Goal: Communication & Community: Answer question/provide support

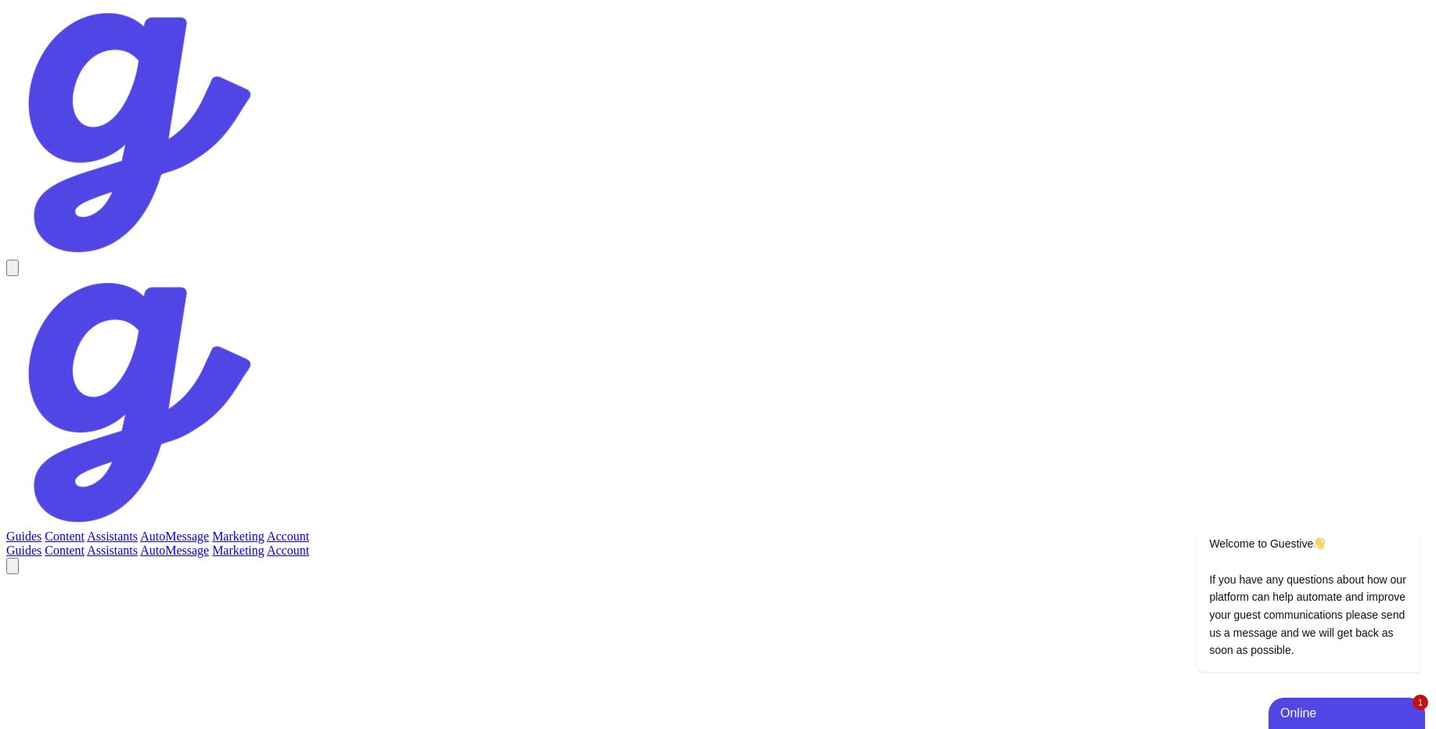
click at [309, 530] on link "Account" at bounding box center [288, 536] width 42 height 13
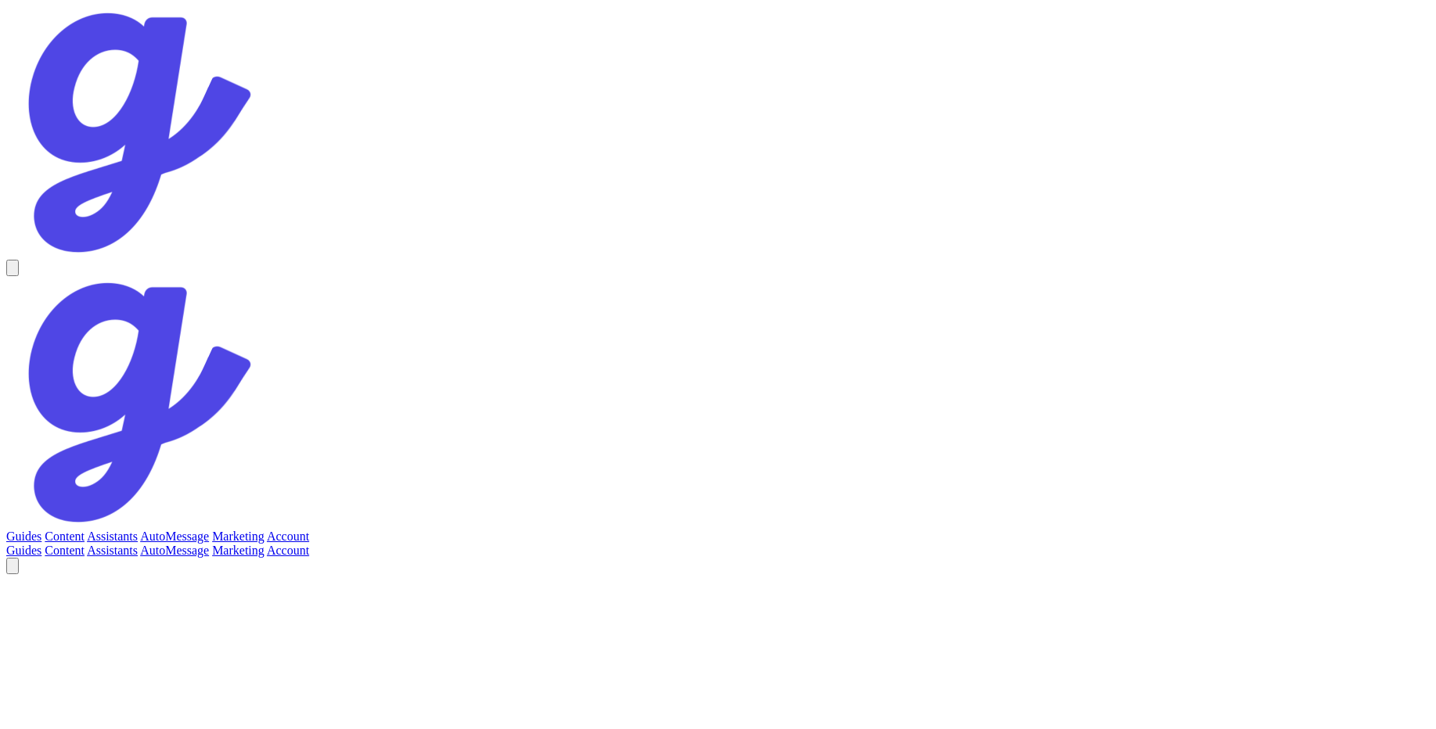
click at [138, 530] on link "Assistants" at bounding box center [112, 536] width 51 height 13
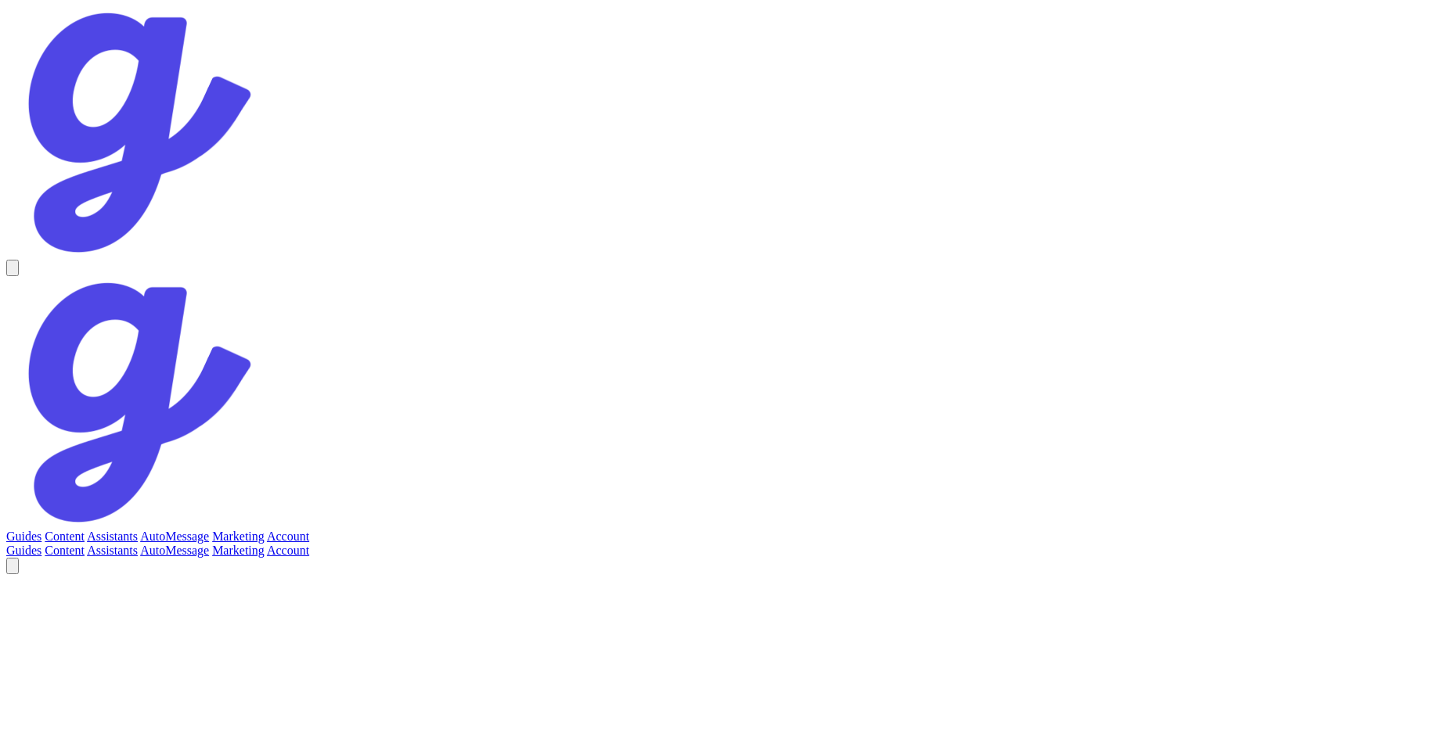
drag, startPoint x: 522, startPoint y: 333, endPoint x: 605, endPoint y: 346, distance: 84.0
drag, startPoint x: 493, startPoint y: 443, endPoint x: 559, endPoint y: 465, distance: 69.3
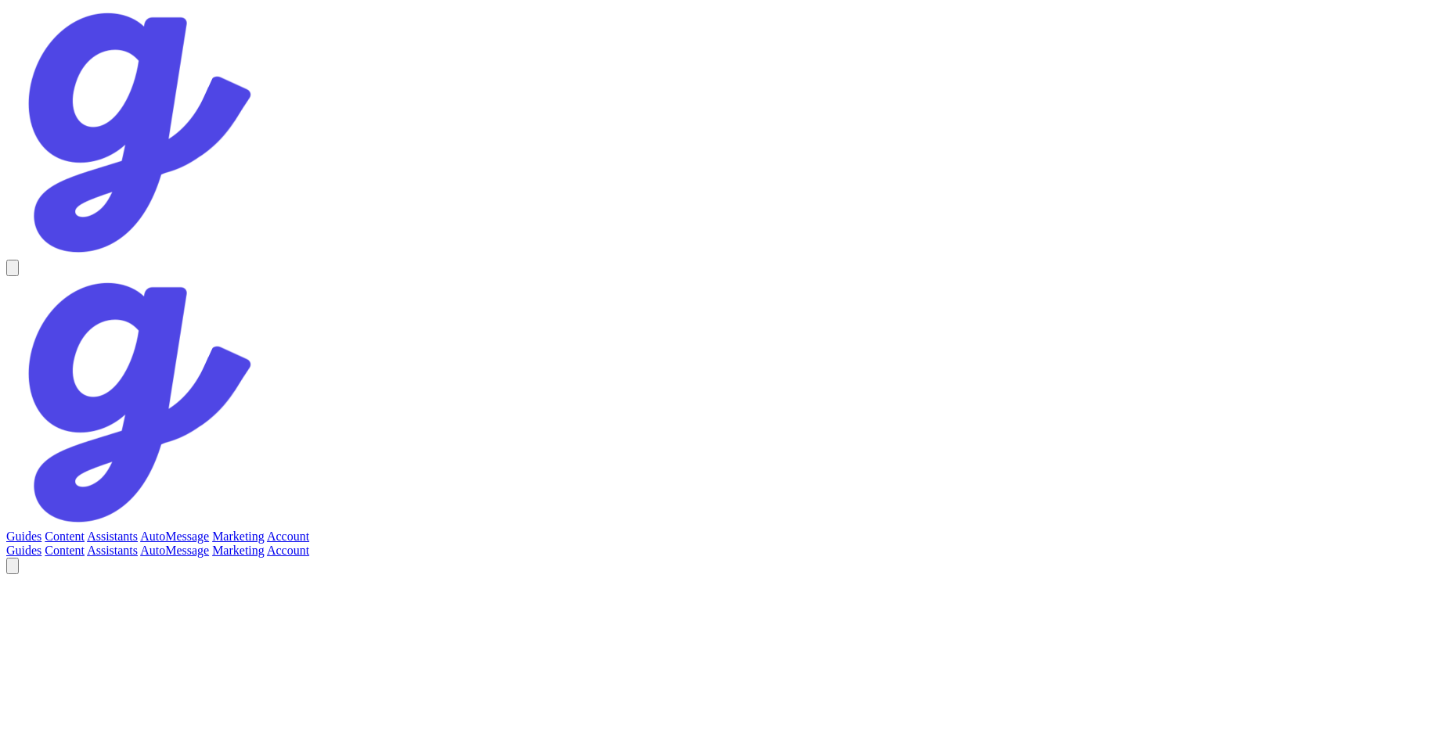
scroll to position [1959, 0]
drag, startPoint x: 492, startPoint y: 311, endPoint x: 538, endPoint y: 326, distance: 48.5
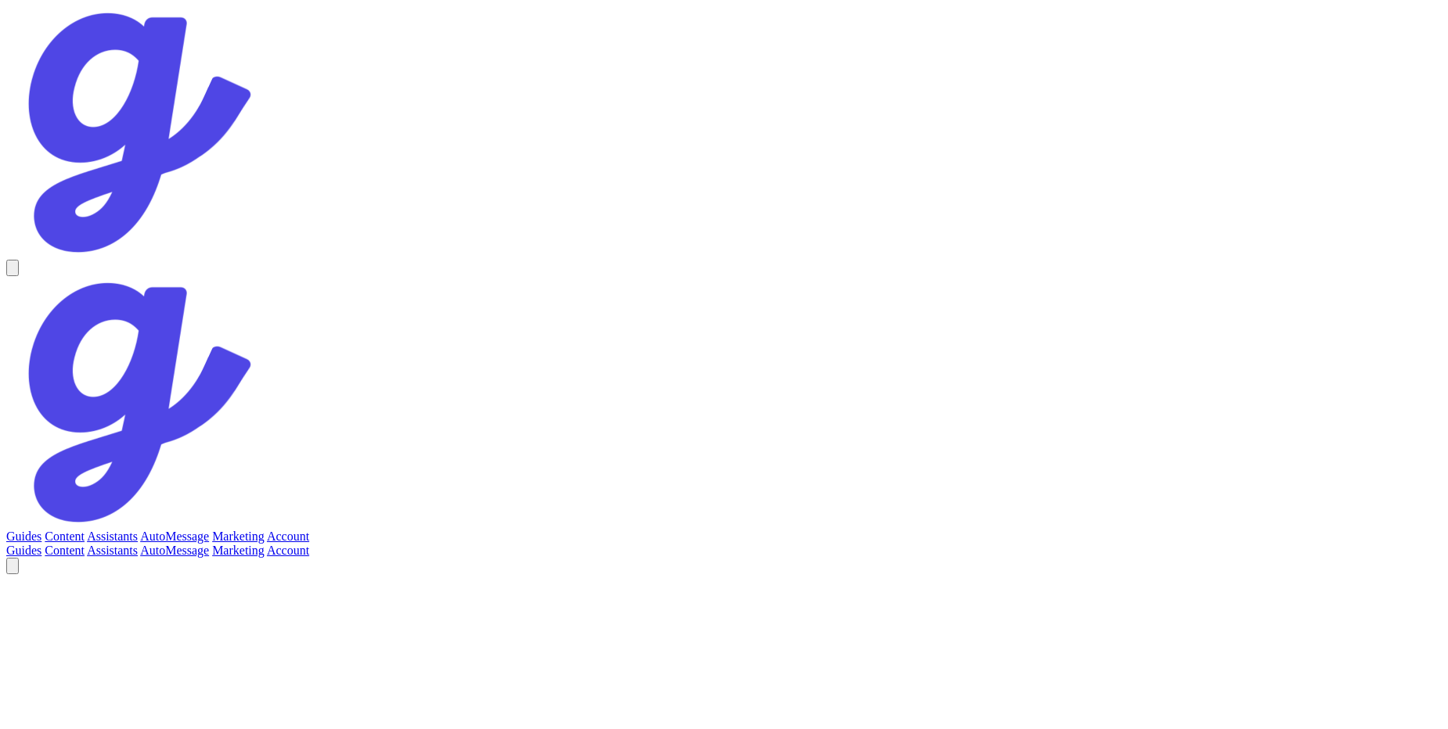
drag, startPoint x: 459, startPoint y: 438, endPoint x: 529, endPoint y: 471, distance: 77.0
drag, startPoint x: 563, startPoint y: 450, endPoint x: 538, endPoint y: 407, distance: 49.8
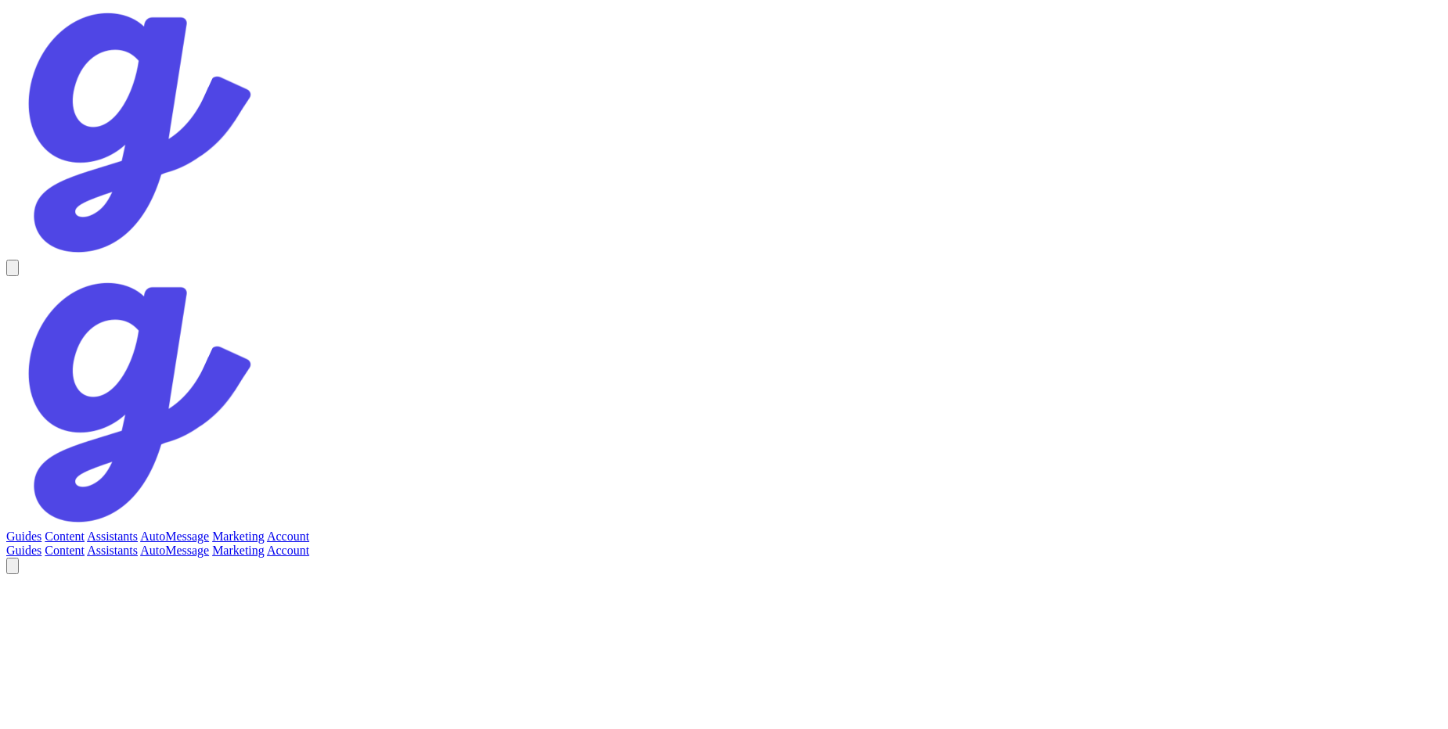
drag, startPoint x: 648, startPoint y: 465, endPoint x: 569, endPoint y: 443, distance: 82.0
drag, startPoint x: 509, startPoint y: 439, endPoint x: 583, endPoint y: 449, distance: 74.3
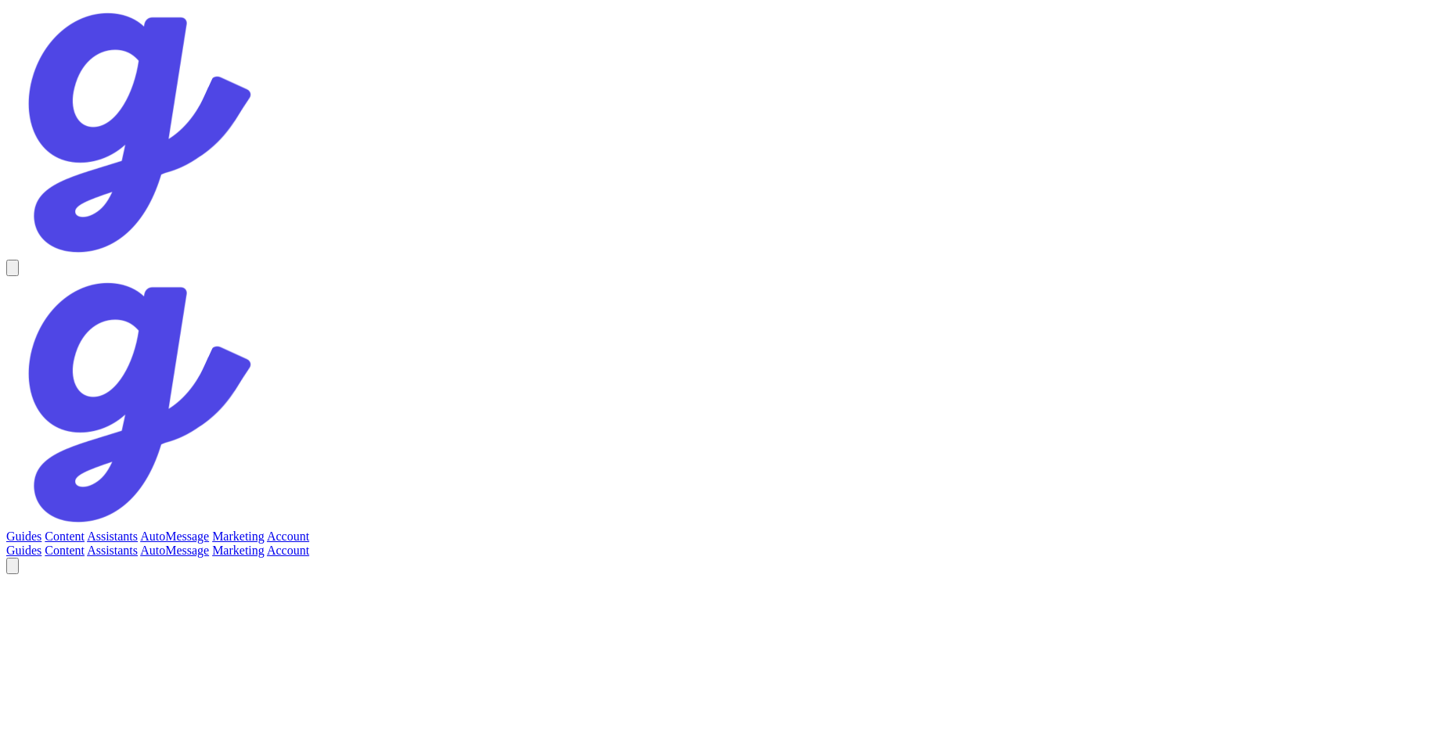
scroll to position [2285, 0]
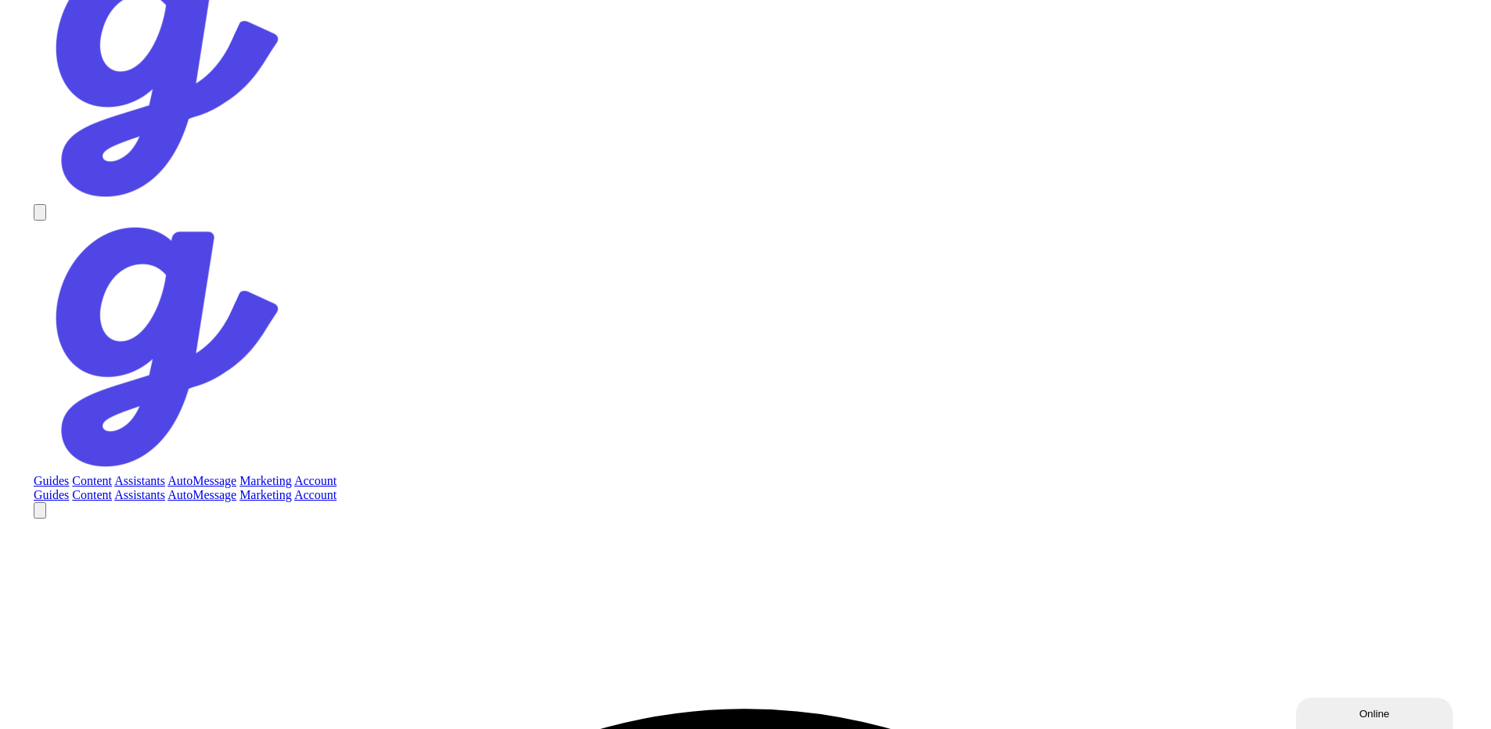
scroll to position [2313, 0]
